Goal: Transaction & Acquisition: Purchase product/service

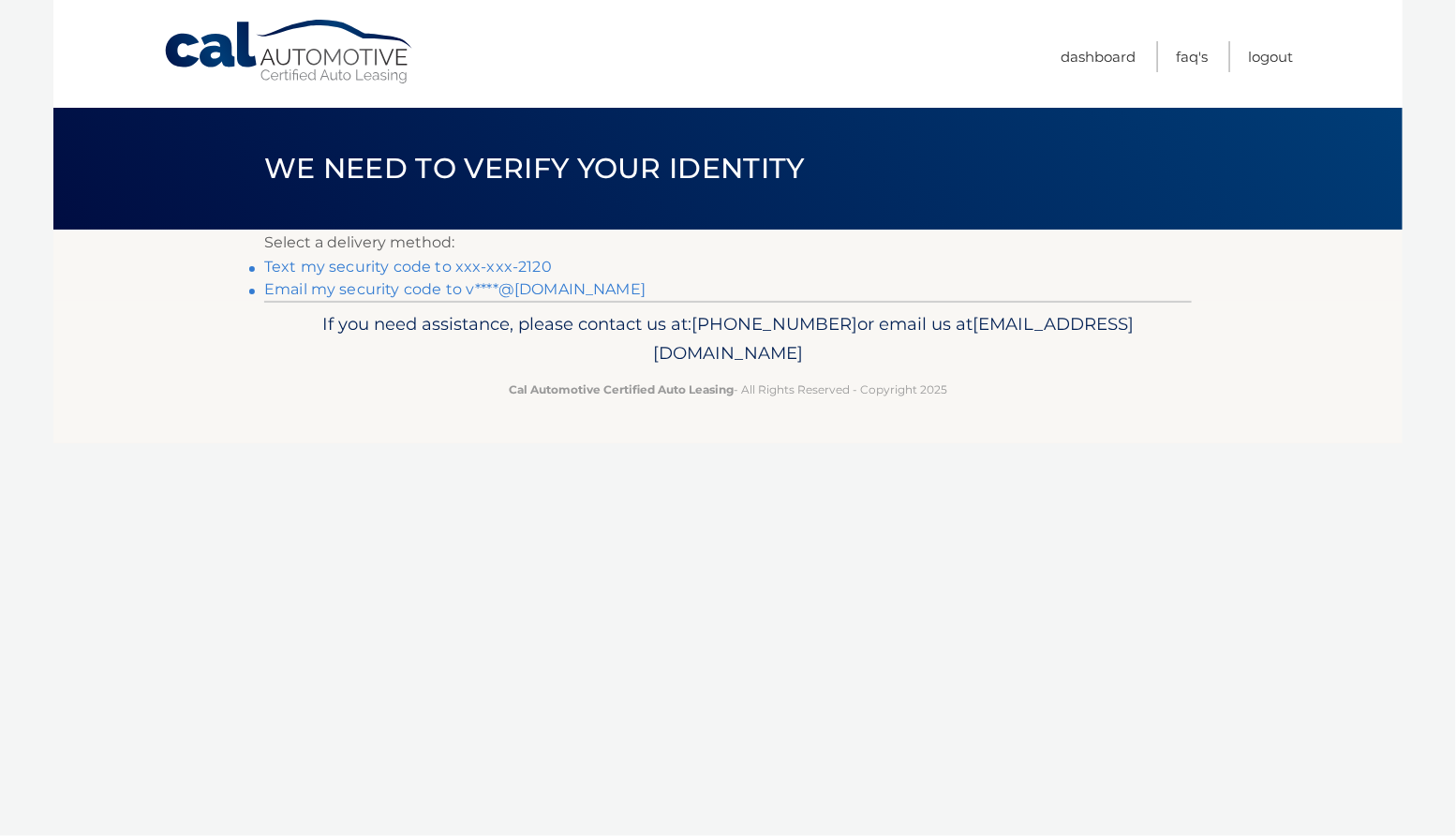
click at [552, 272] on link "Text my security code to xxx-xxx-2120" at bounding box center [408, 266] width 288 height 18
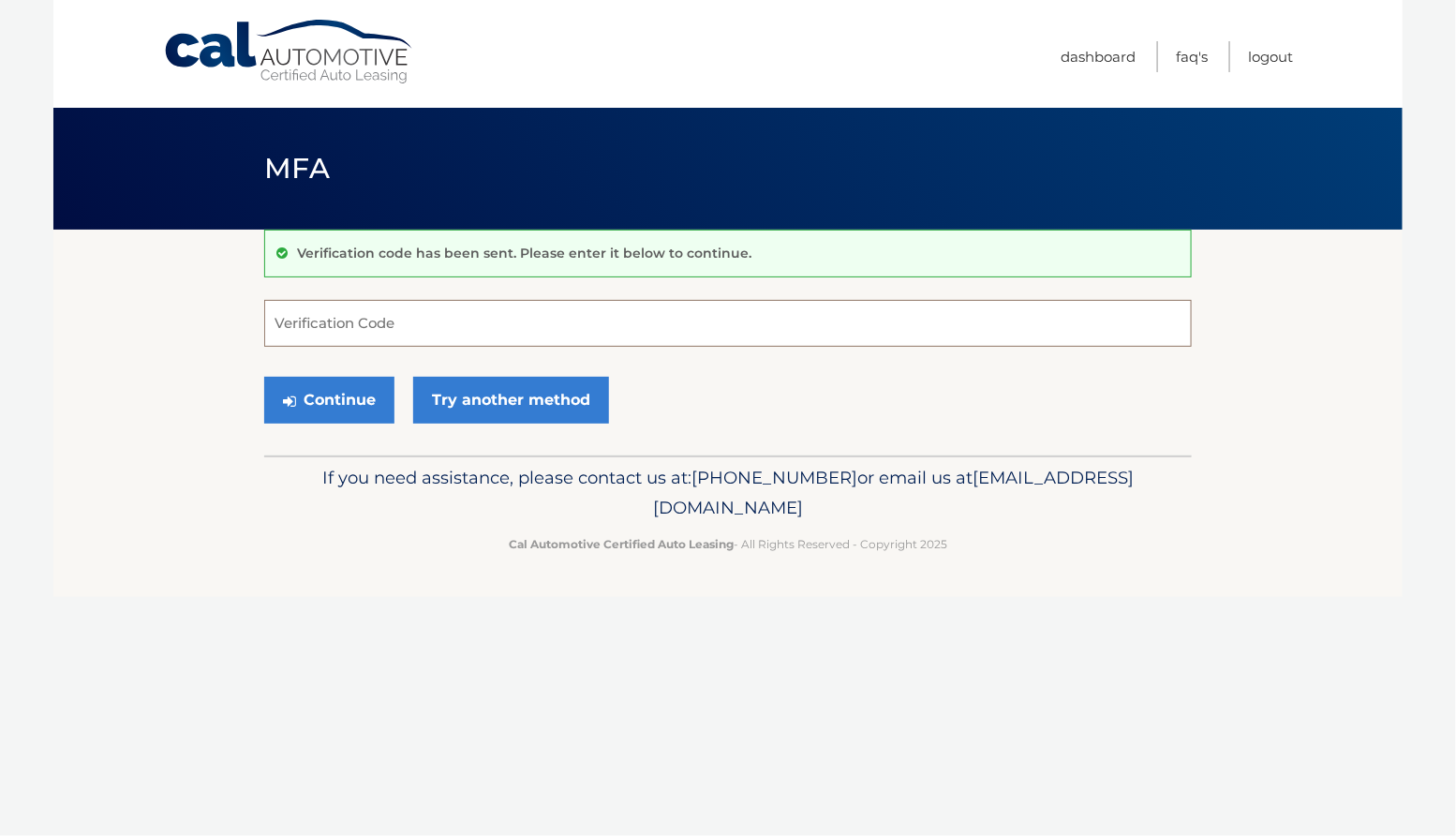
click at [294, 324] on input "Verification Code" at bounding box center [728, 323] width 927 height 47
type input "458567"
click at [264, 376] on button "Continue" at bounding box center [329, 400] width 131 height 47
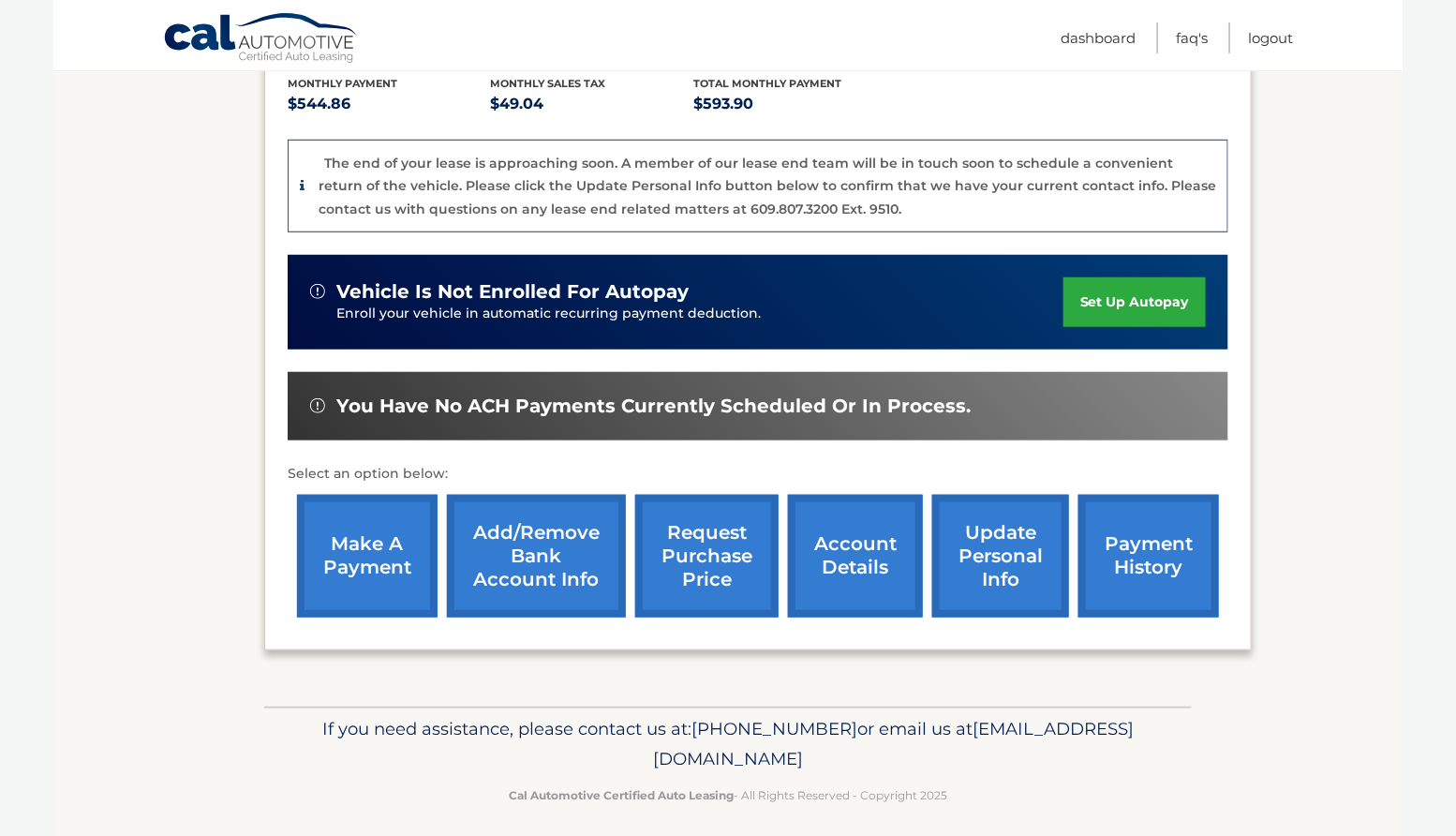
scroll to position [418, 0]
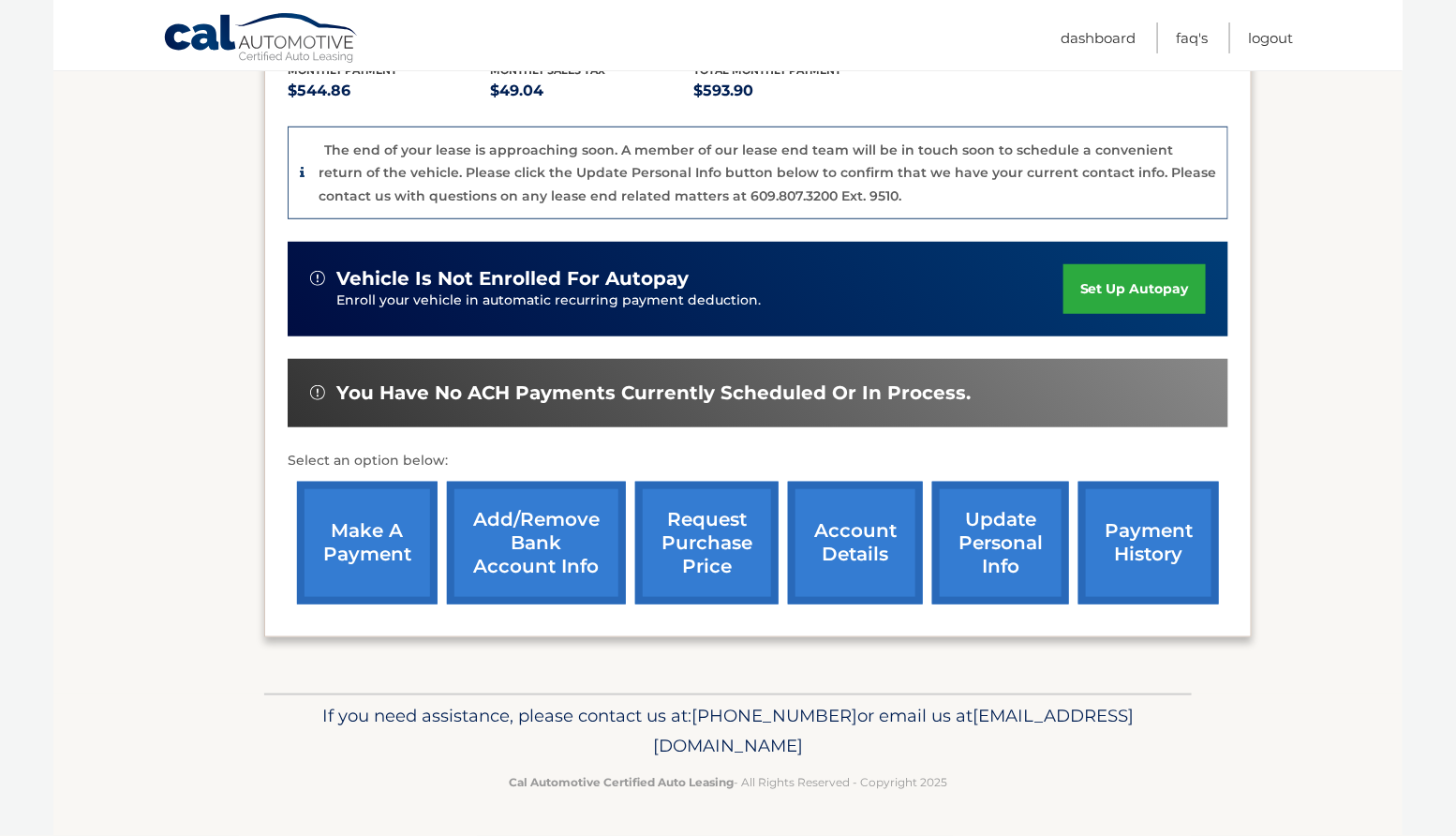
click at [341, 529] on link "make a payment" at bounding box center [366, 542] width 140 height 123
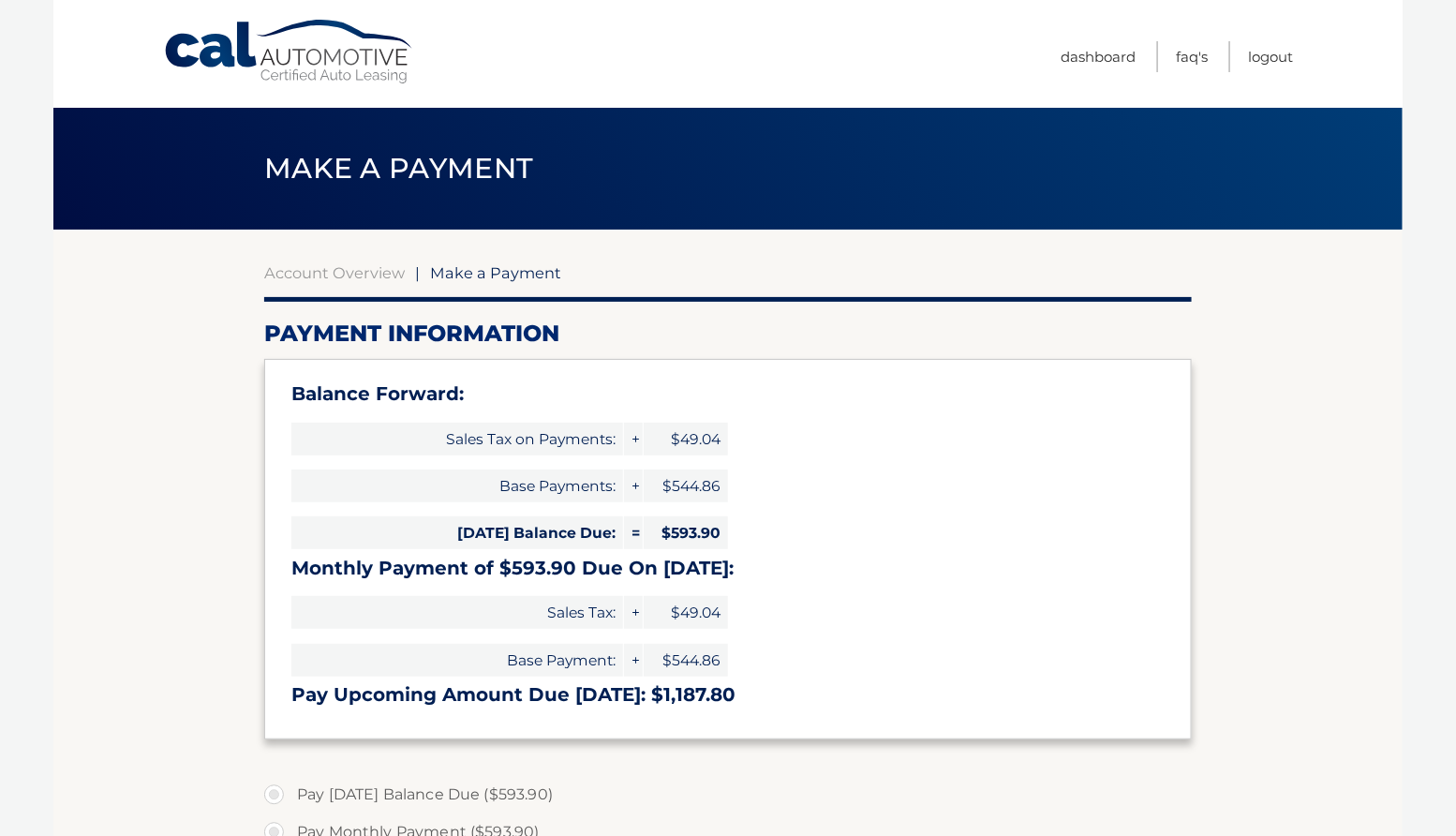
select select "MGMyMTg3M2ItMTM3Yy00ZjAyLTk1YjAtMTI0NDJmMzVmODk1"
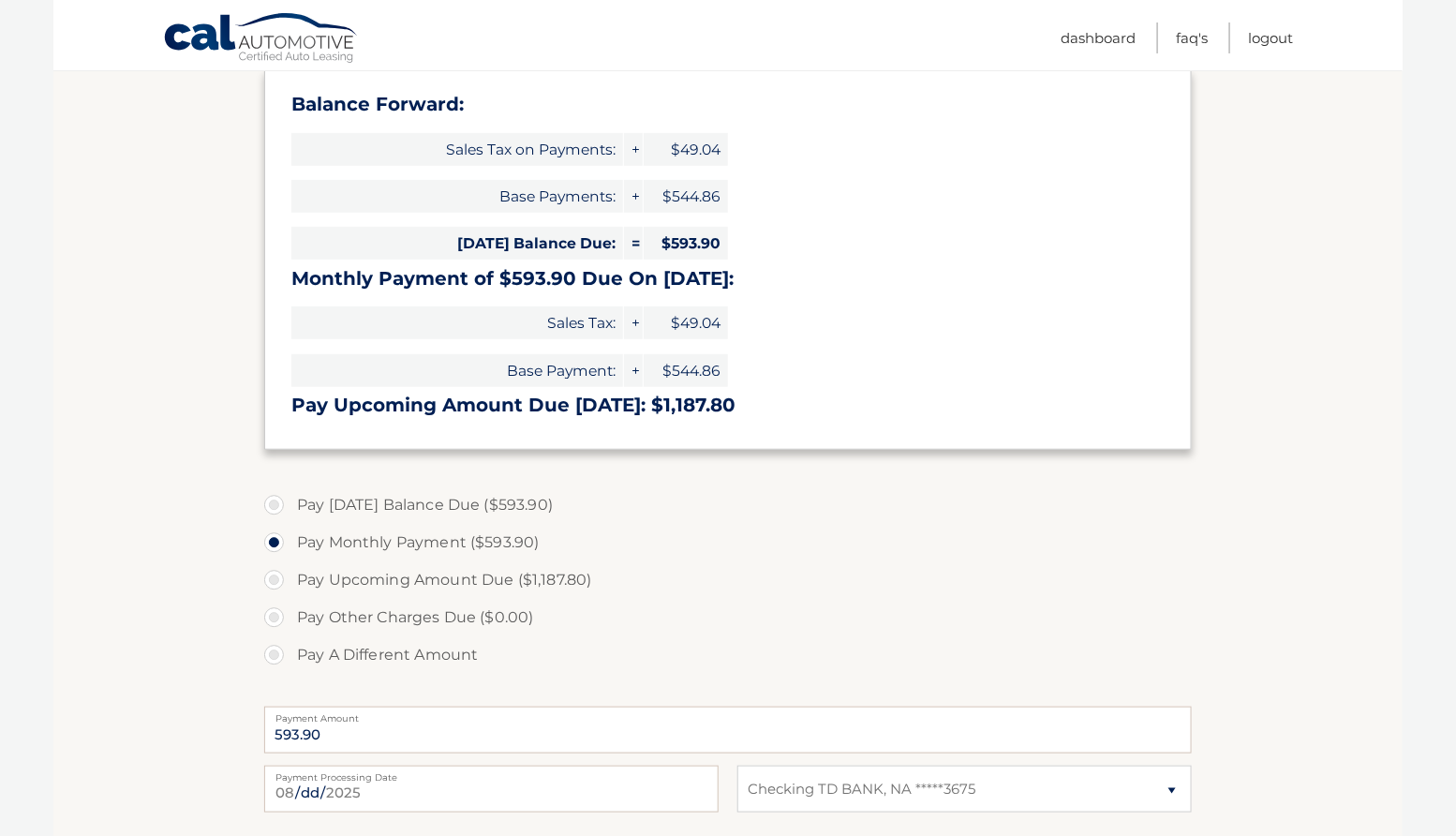
scroll to position [296, 0]
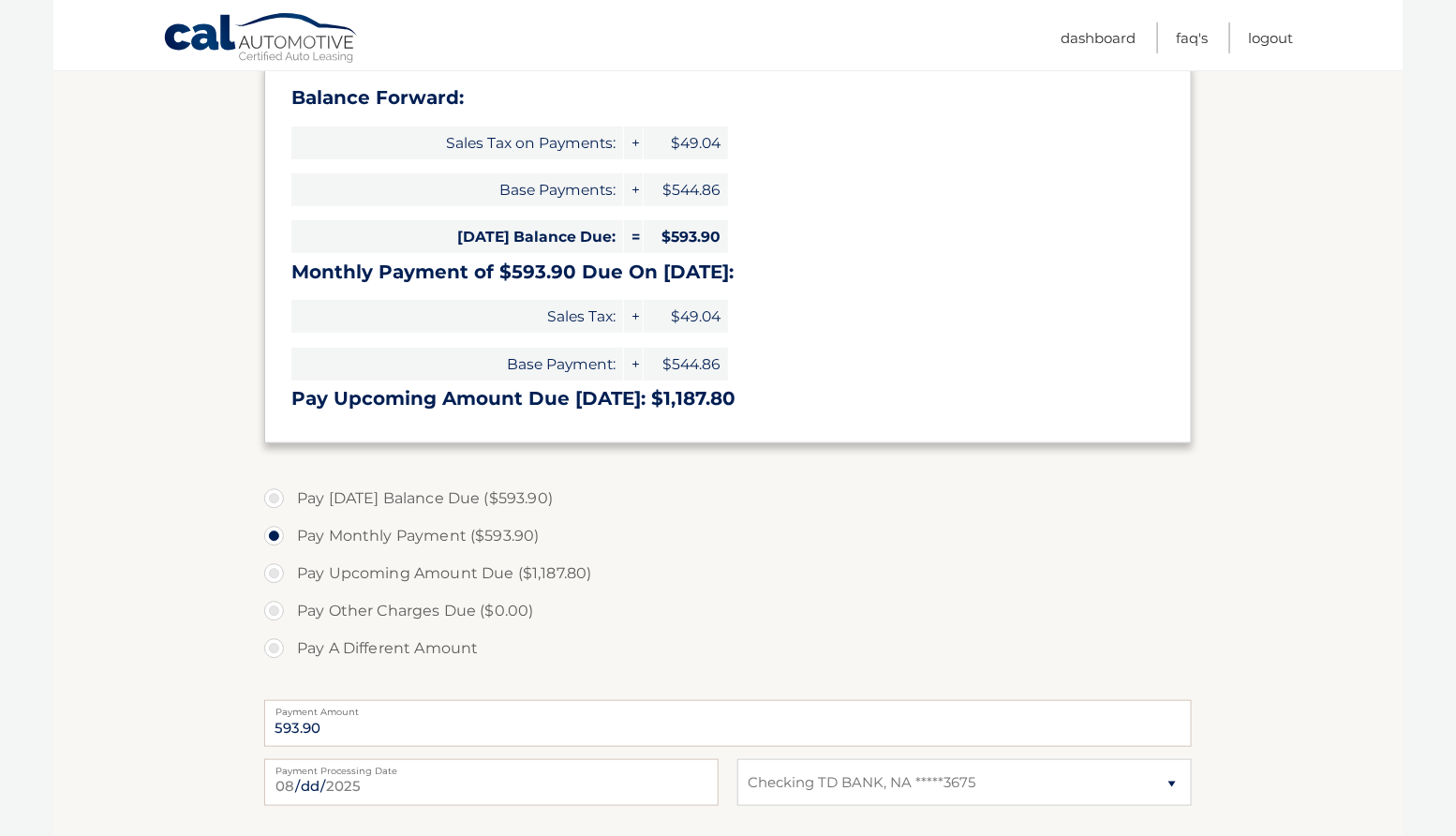
click at [272, 517] on label "Pay Today's Balance Due ($593.90)" at bounding box center [728, 498] width 927 height 37
click at [272, 510] on input "Pay Today's Balance Due ($593.90)" at bounding box center [281, 494] width 19 height 30
radio input "true"
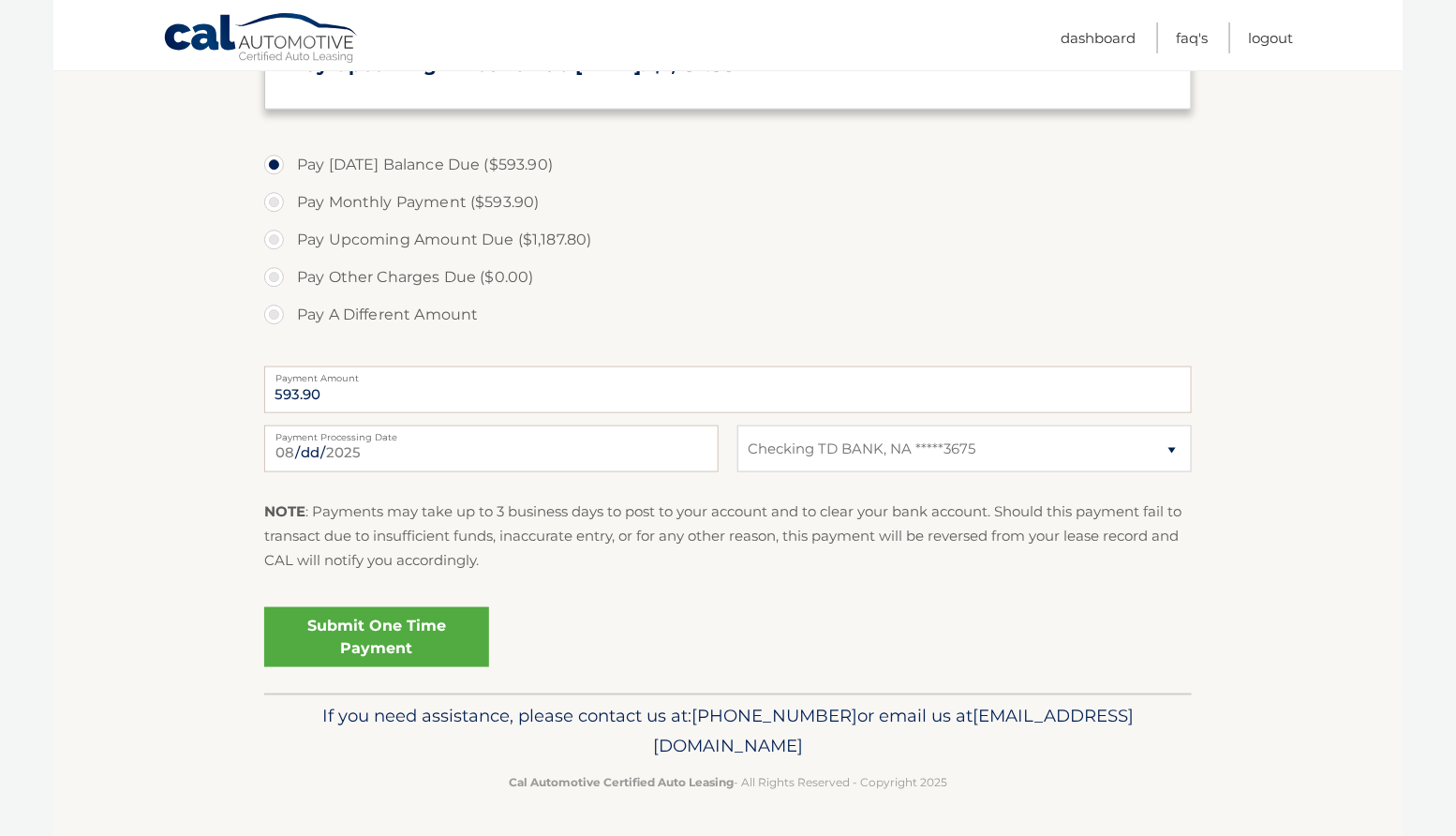
scroll to position [752, 0]
click at [383, 607] on link "Submit One Time Payment" at bounding box center [376, 637] width 225 height 60
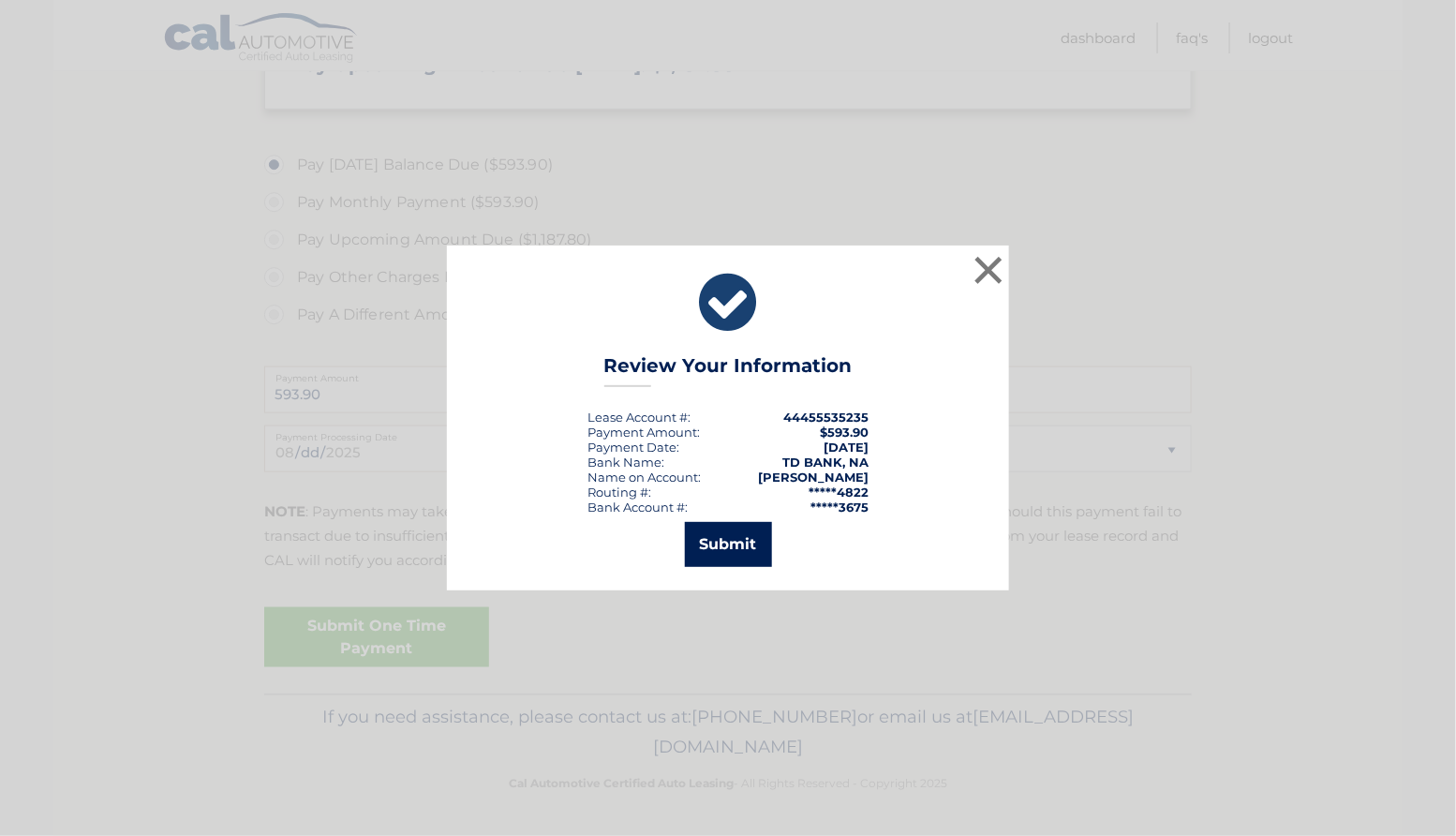
click at [724, 548] on button "Submit" at bounding box center [728, 544] width 87 height 45
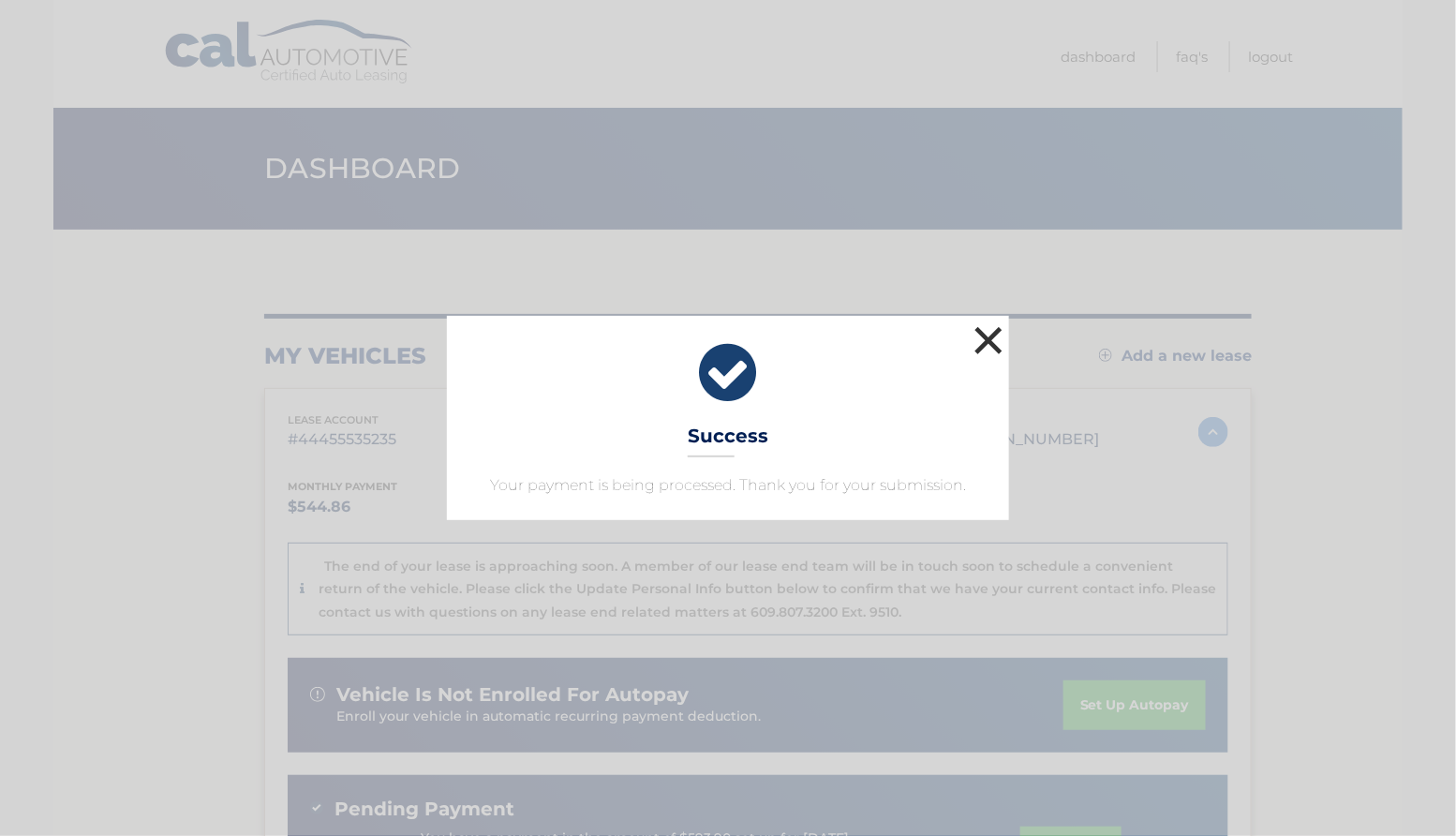
click at [983, 321] on button "×" at bounding box center [988, 340] width 37 height 37
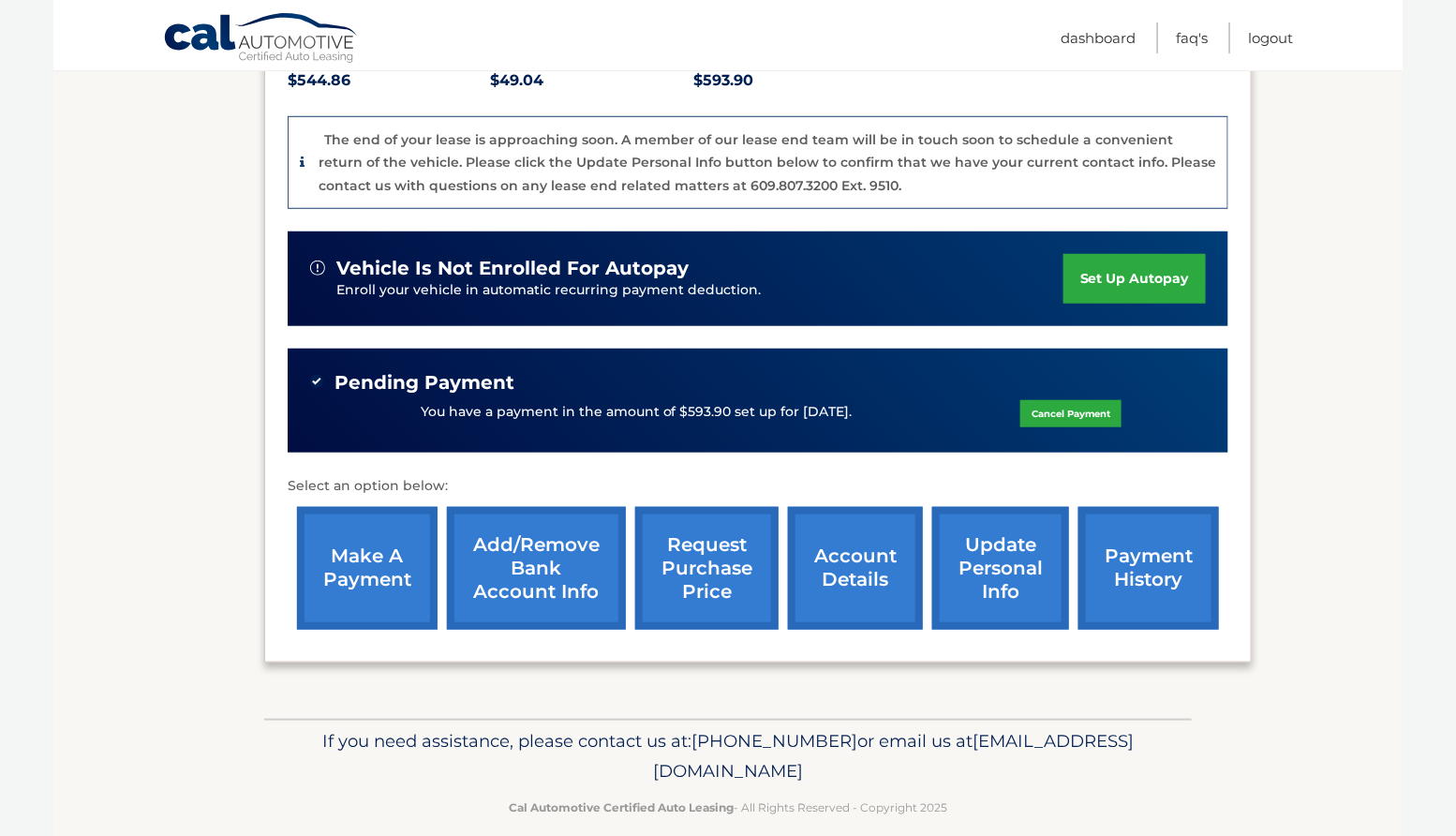
scroll to position [442, 0]
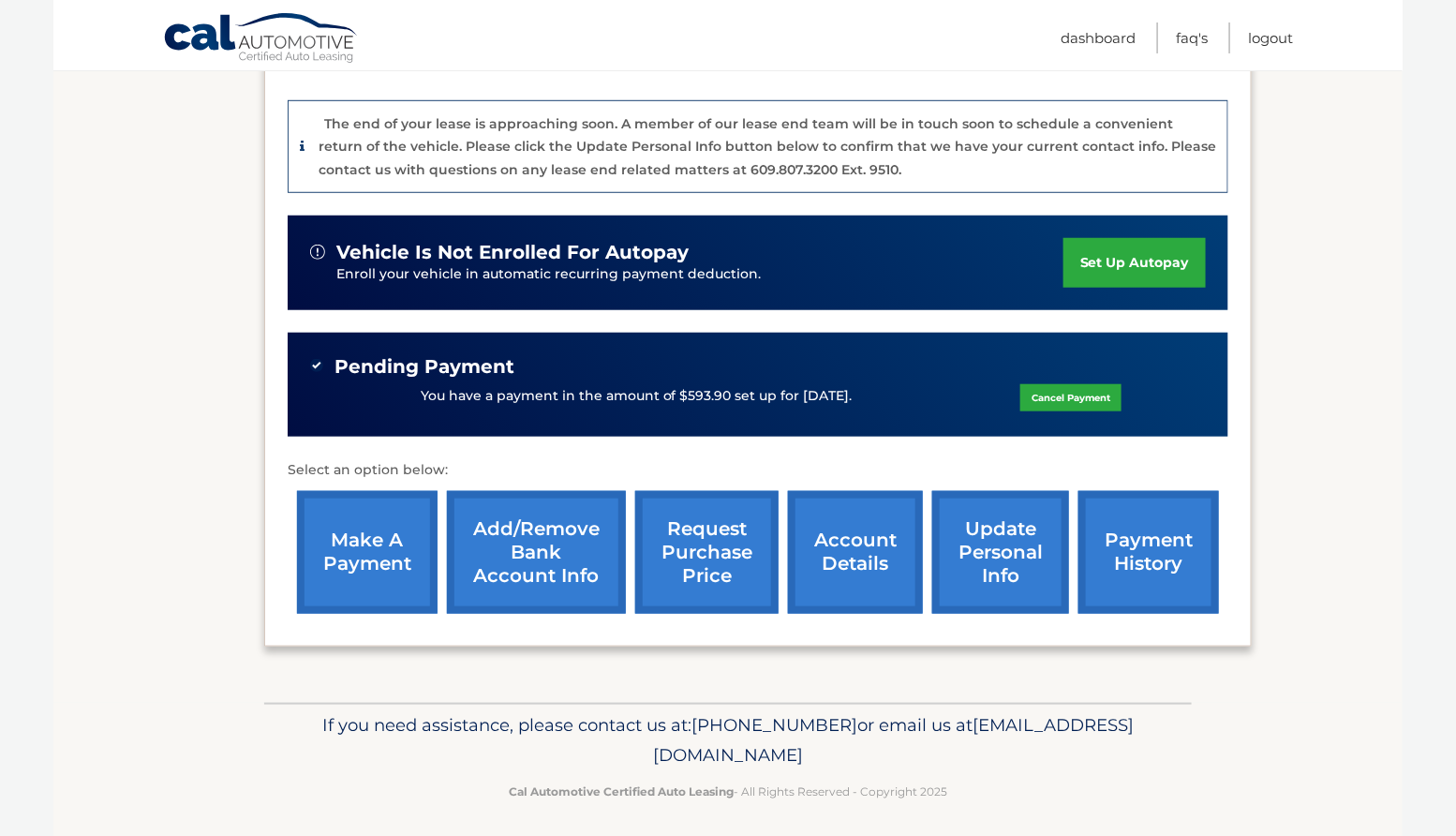
click at [1011, 567] on link "update personal info" at bounding box center [1000, 552] width 137 height 123
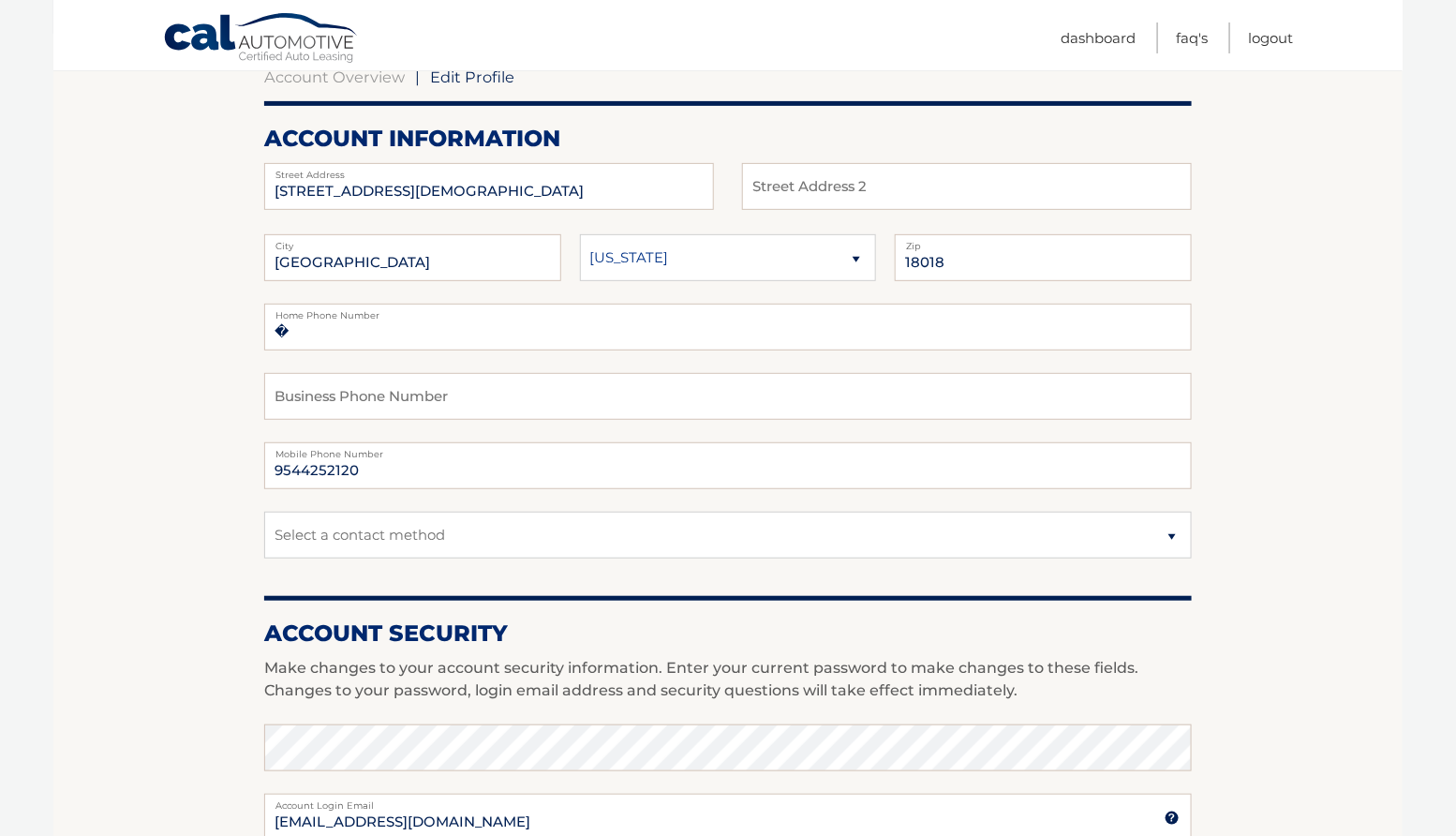
scroll to position [196, 0]
click at [330, 551] on select "Select a contact method Mobile Home" at bounding box center [728, 534] width 927 height 47
select select "1"
click at [264, 531] on select "Select a contact method Mobile Home" at bounding box center [728, 534] width 927 height 47
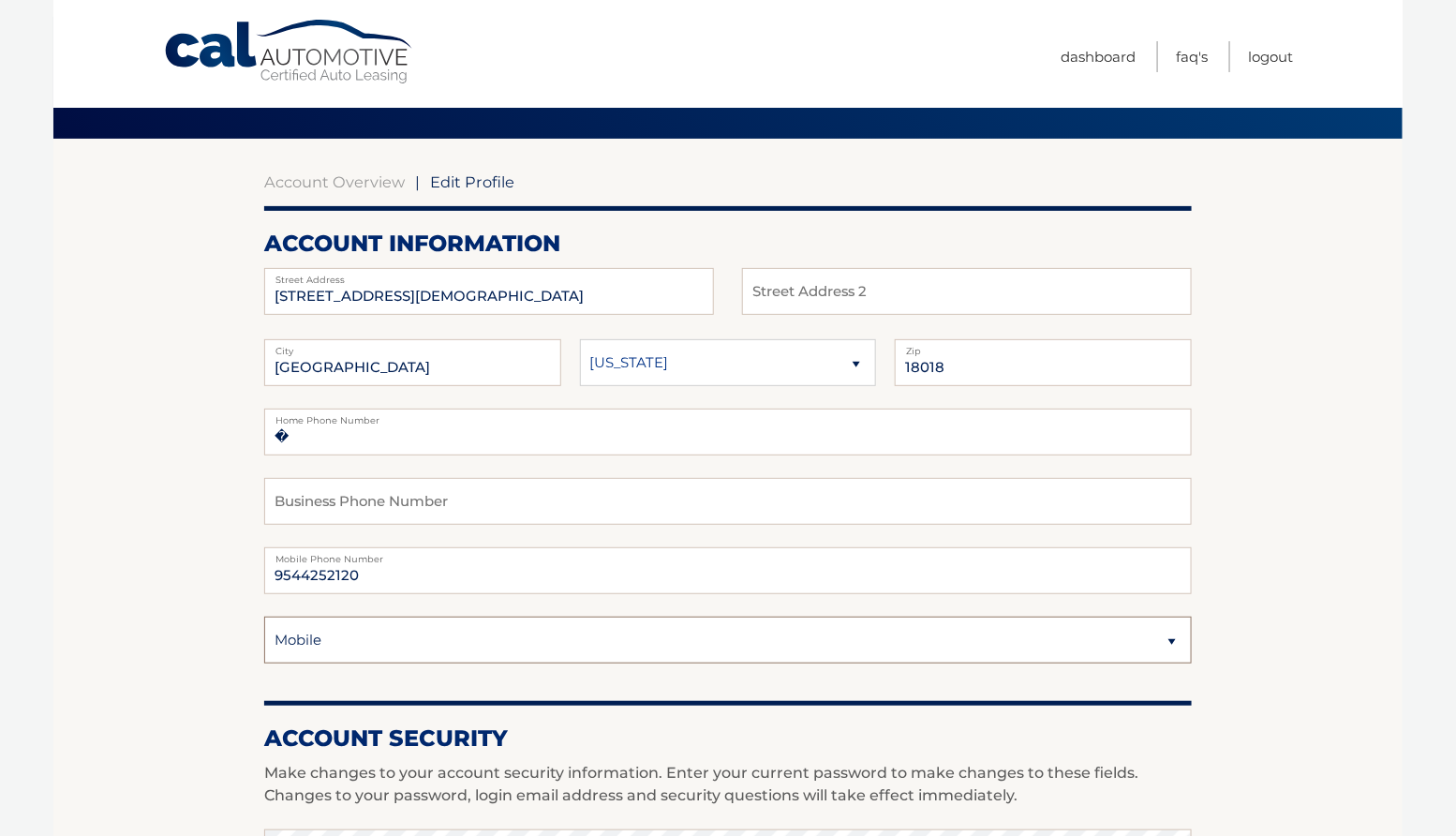
scroll to position [0, 0]
